Goal: Register for event/course

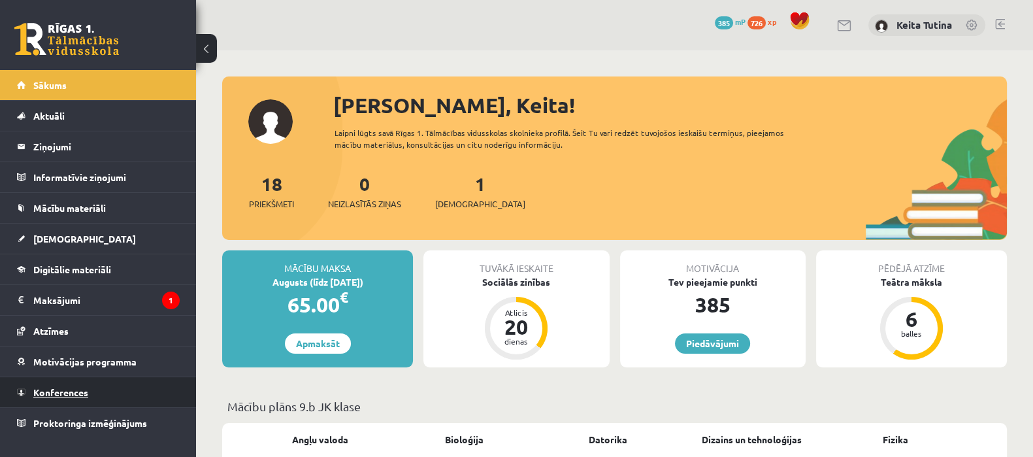
click at [122, 387] on link "Konferences" at bounding box center [98, 392] width 163 height 30
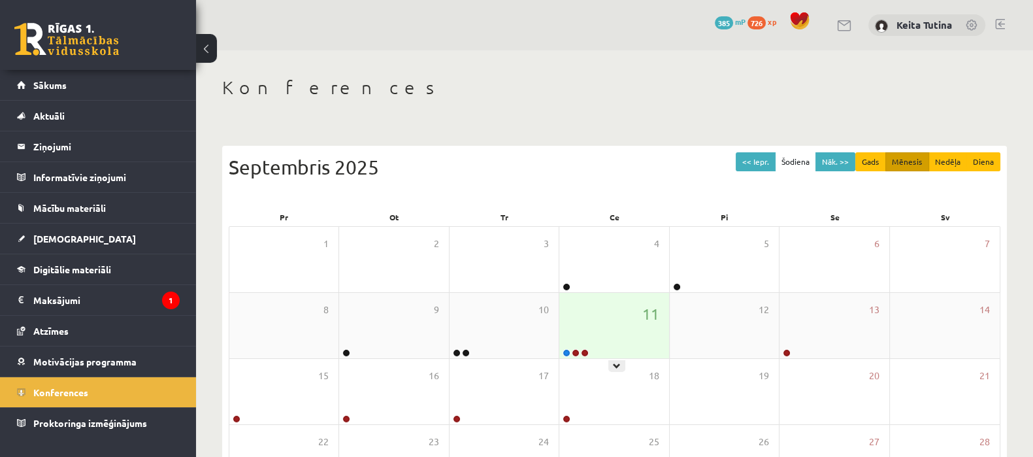
click at [606, 326] on div "11" at bounding box center [613, 325] width 109 height 65
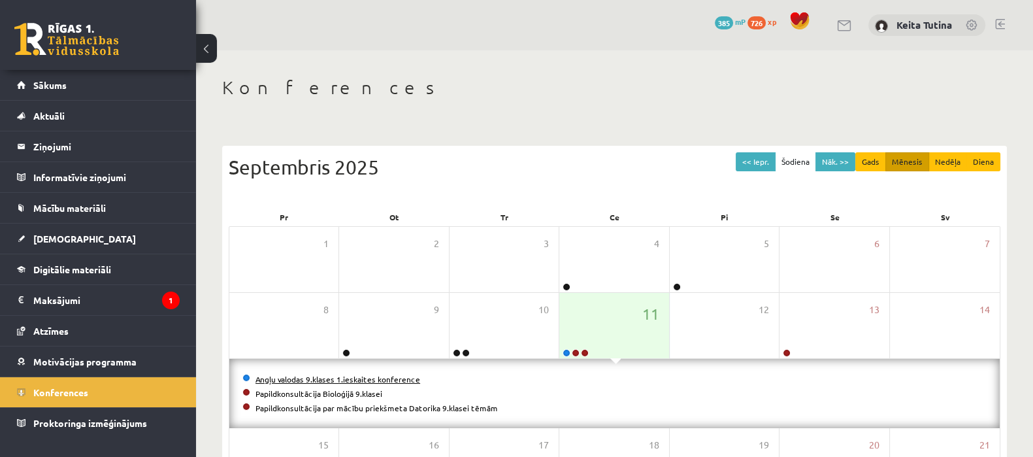
click at [392, 376] on link "Angļu valodas 9.klases 1.ieskaites konference" at bounding box center [337, 379] width 165 height 10
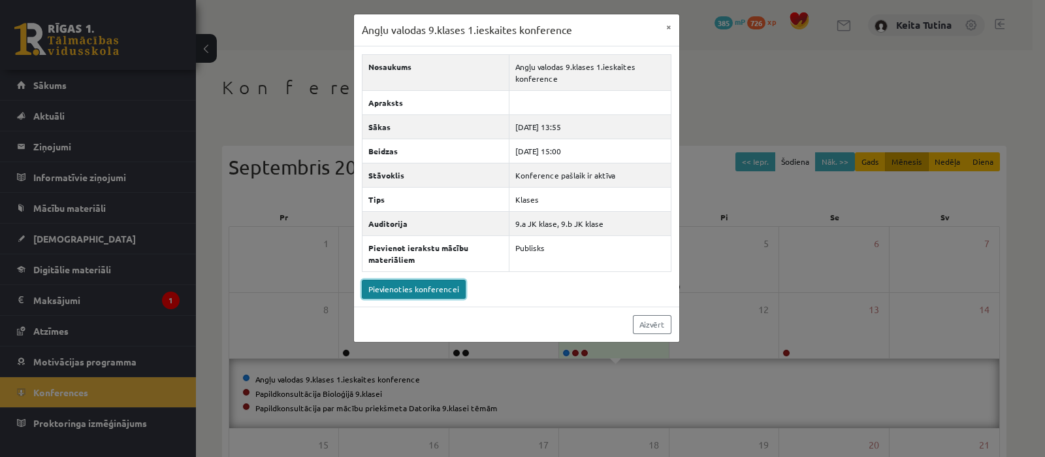
click at [431, 289] on link "Pievienoties konferencei" at bounding box center [414, 289] width 104 height 19
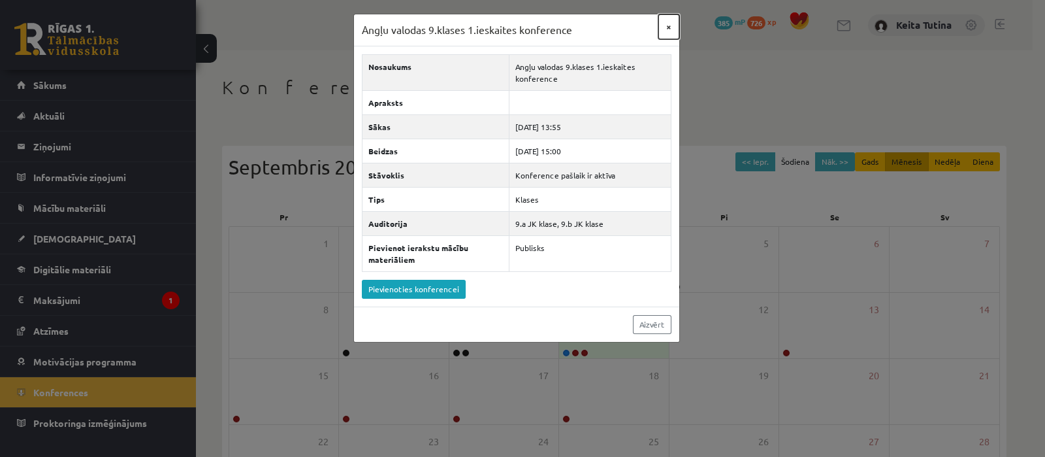
click at [666, 32] on button "×" at bounding box center [669, 26] width 21 height 25
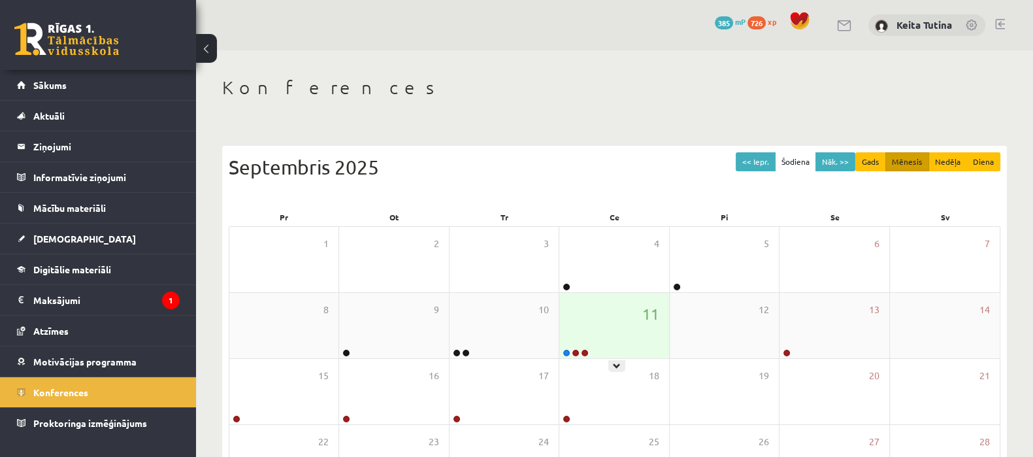
click at [583, 308] on div "11" at bounding box center [613, 325] width 109 height 65
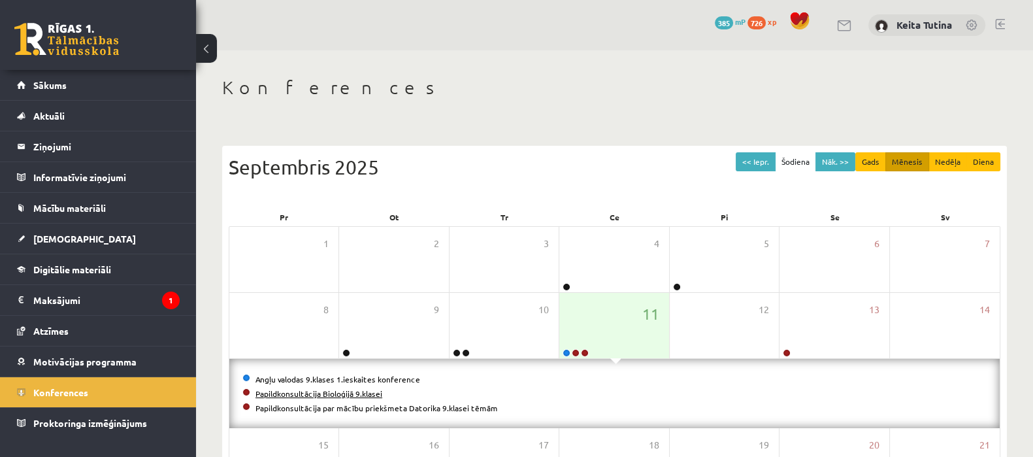
click at [321, 392] on link "Papildkonsultācija Bioloģijā 9.klasei" at bounding box center [318, 393] width 127 height 10
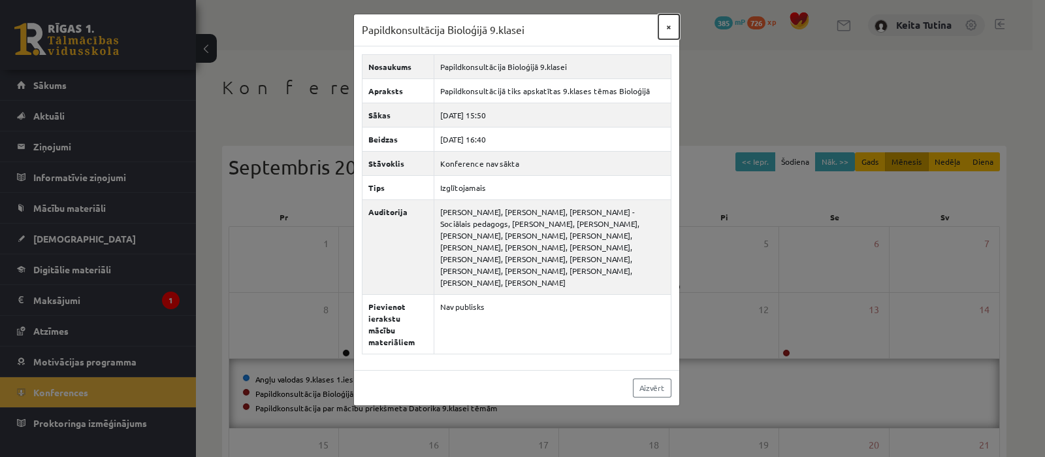
click at [673, 21] on button "×" at bounding box center [669, 26] width 21 height 25
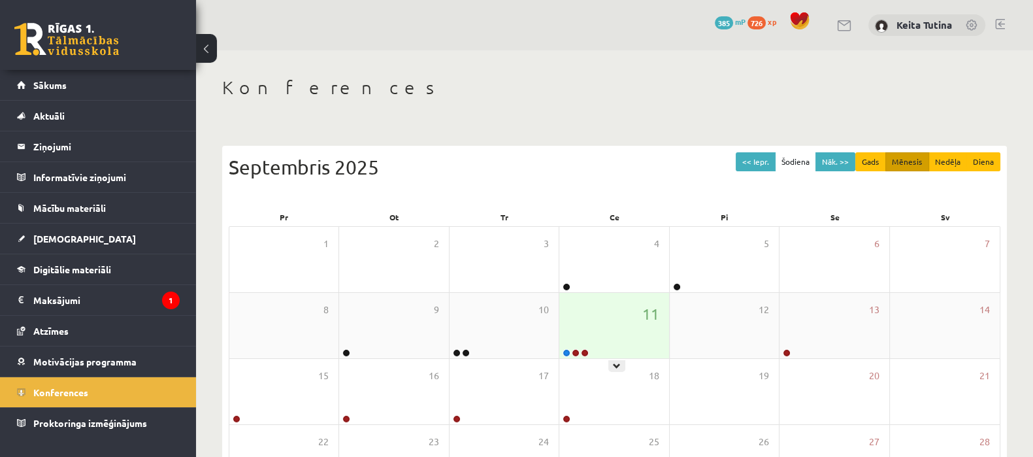
click at [614, 342] on div "11" at bounding box center [613, 325] width 109 height 65
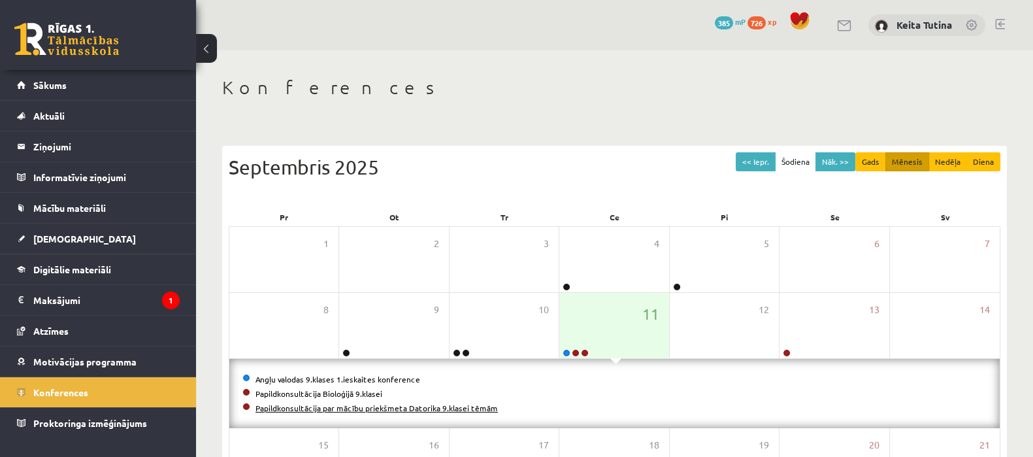
click at [458, 406] on link "Papildkonsultācija par mācību priekšmeta Datorika 9.klasei tēmām" at bounding box center [376, 407] width 242 height 10
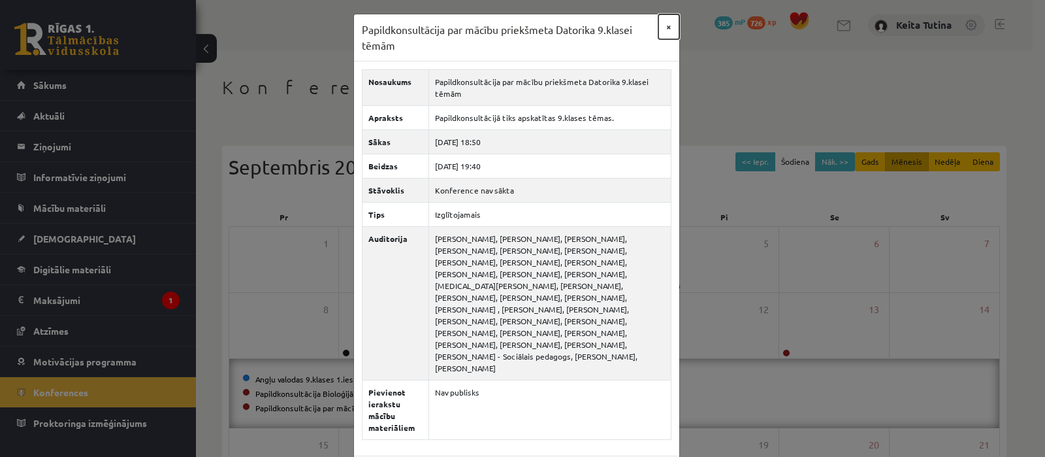
click at [659, 32] on button "×" at bounding box center [669, 26] width 21 height 25
